Goal: Communication & Community: Participate in discussion

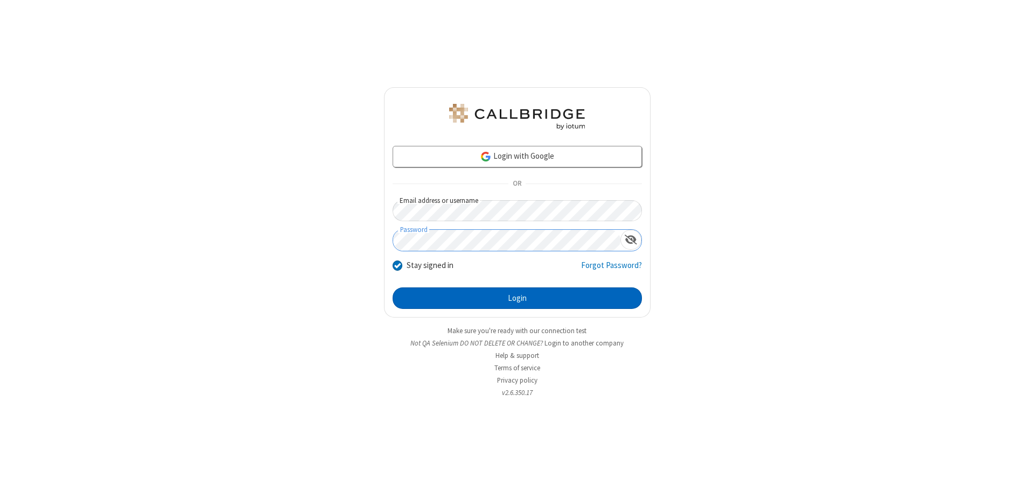
click at [517, 298] on button "Login" at bounding box center [516, 298] width 249 height 22
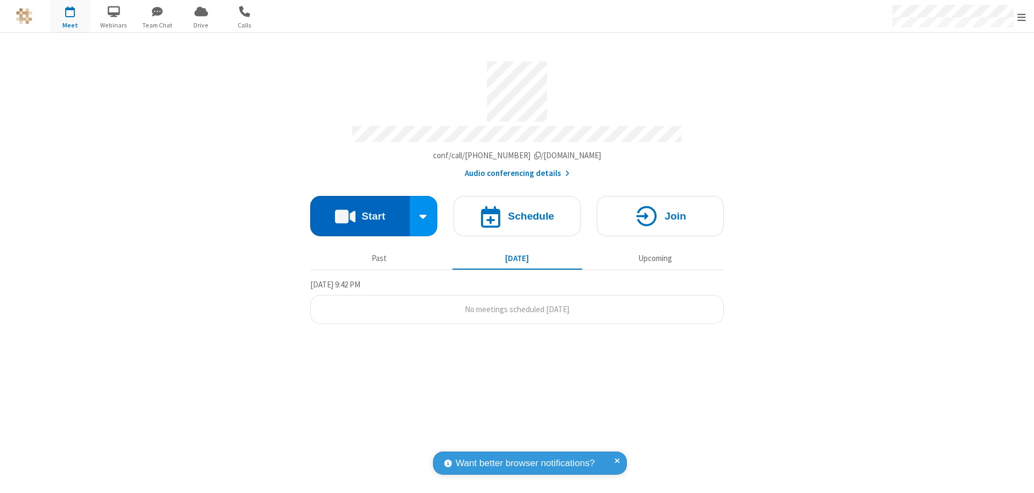
click at [360, 211] on button "Start" at bounding box center [360, 216] width 100 height 40
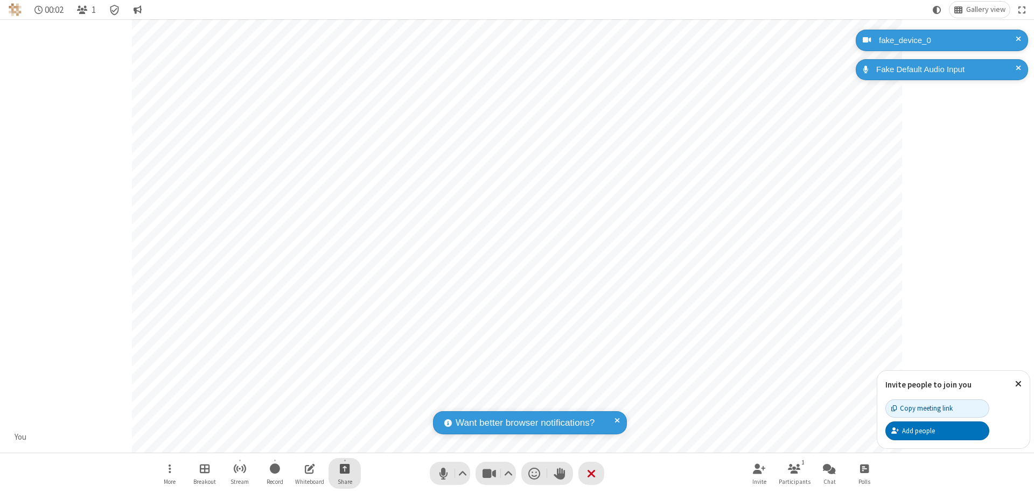
click at [345, 468] on span "Start sharing" at bounding box center [345, 468] width 10 height 13
click at [301, 442] on span "Share my screen" at bounding box center [301, 443] width 12 height 9
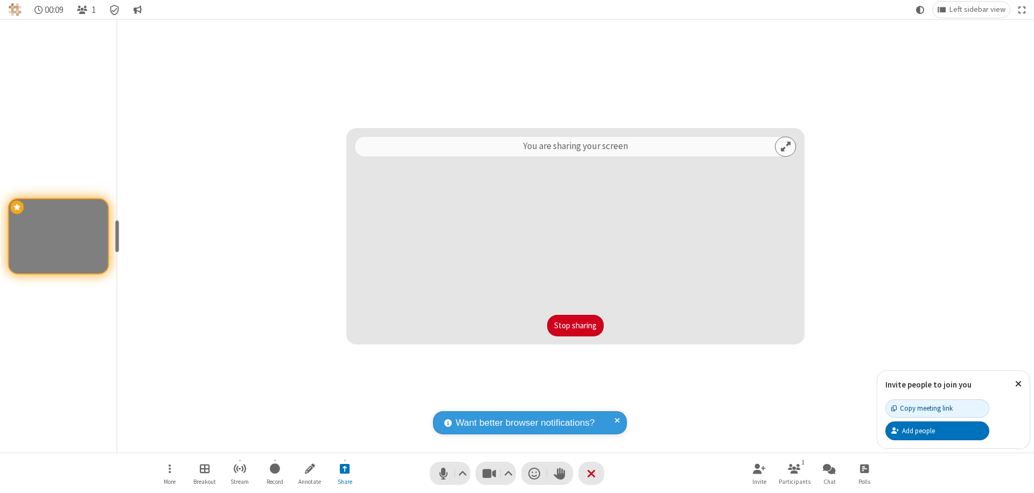
click at [575, 326] on button "Stop sharing" at bounding box center [575, 326] width 57 height 22
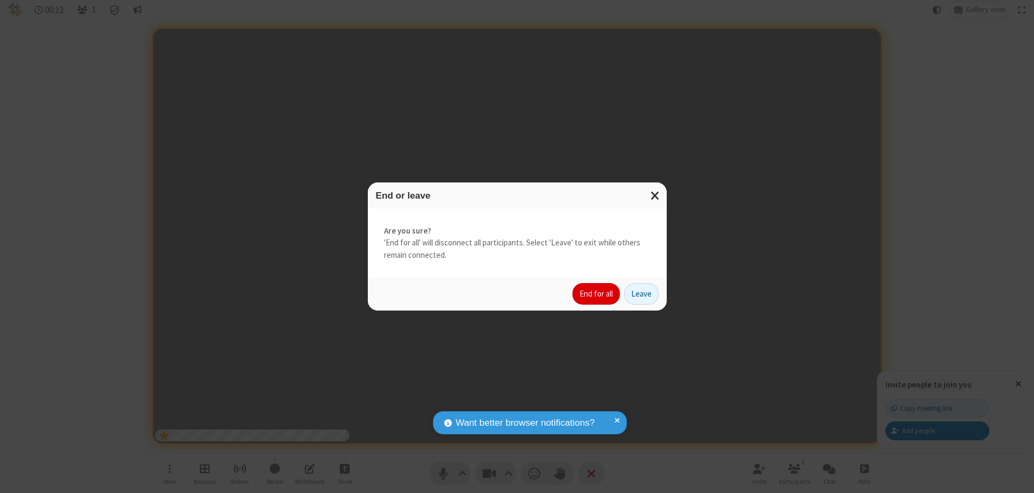
click at [596, 294] on button "End for all" at bounding box center [595, 294] width 47 height 22
